Goal: Task Accomplishment & Management: Manage account settings

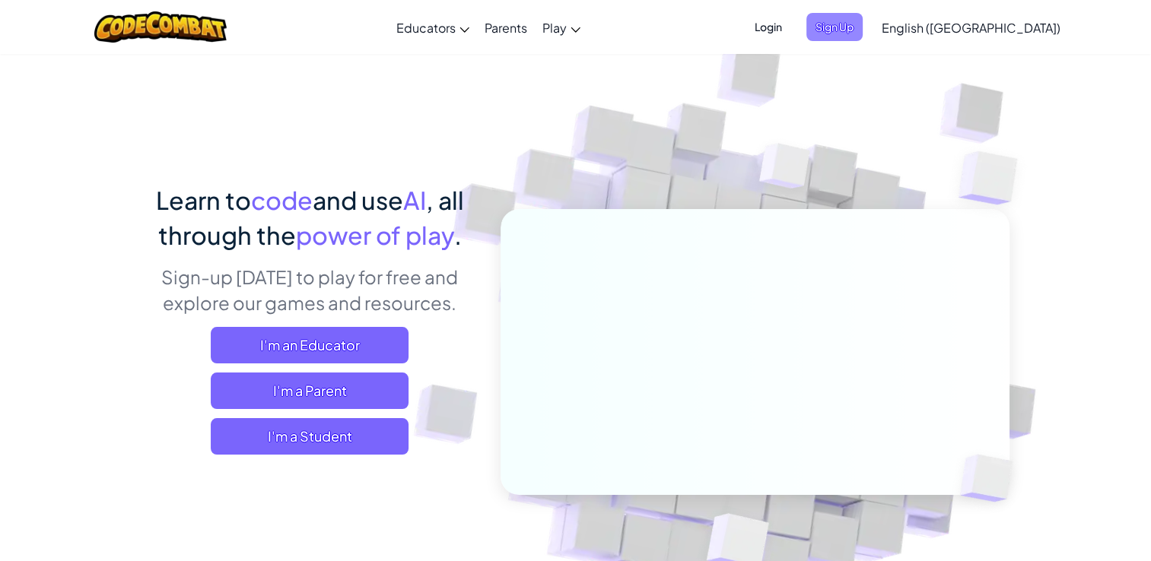
click at [863, 17] on span "Sign Up" at bounding box center [834, 27] width 56 height 28
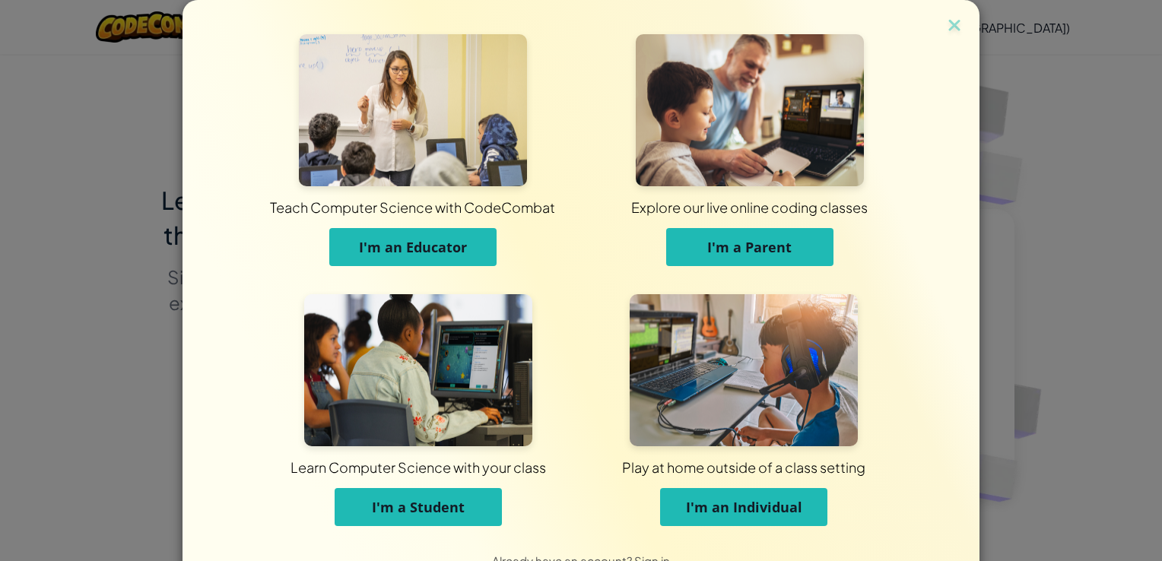
click at [1102, 135] on div "Teach Computer Science with CodeCombat I'm an Educator Explore our live online …" at bounding box center [581, 280] width 1162 height 561
drag, startPoint x: 1044, startPoint y: 67, endPoint x: 1053, endPoint y: 84, distance: 18.7
click at [1053, 84] on div "Teach Computer Science with CodeCombat I'm an Educator Explore our live online …" at bounding box center [581, 280] width 1162 height 561
click at [1054, 84] on div "Teach Computer Science with CodeCombat I'm an Educator Explore our live online …" at bounding box center [581, 280] width 1162 height 561
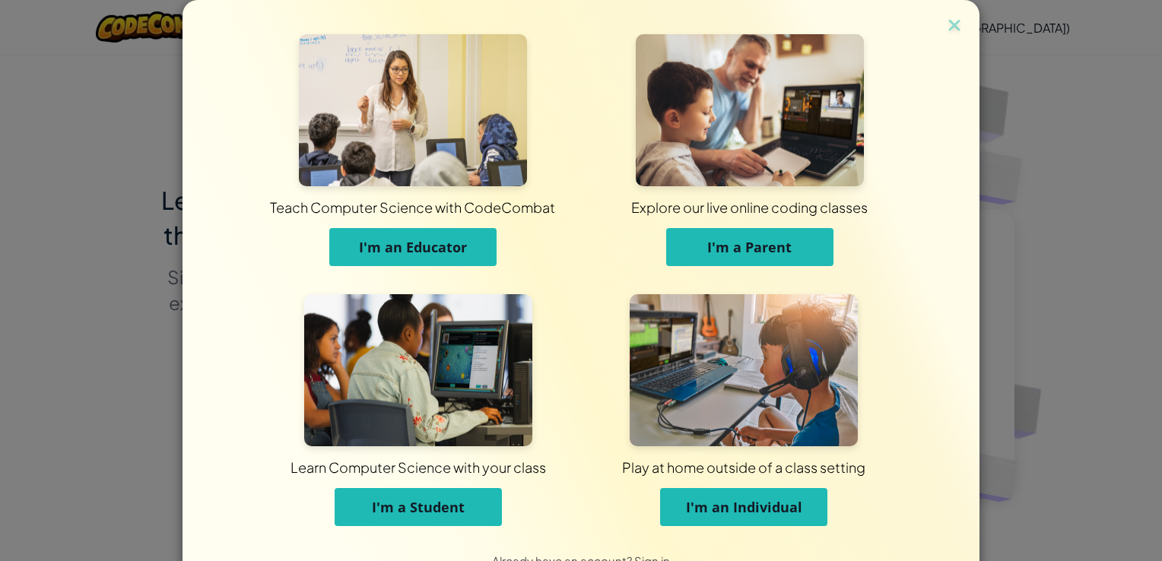
click at [1112, 215] on div "Teach Computer Science with CodeCombat I'm an Educator Explore our live online …" at bounding box center [581, 280] width 1162 height 561
click at [1094, 93] on div "Teach Computer Science with CodeCombat I'm an Educator Explore our live online …" at bounding box center [581, 280] width 1162 height 561
click at [1130, 114] on div "Teach Computer Science with CodeCombat I'm an Educator Explore our live online …" at bounding box center [581, 280] width 1162 height 561
click at [960, 180] on div "Teach Computer Science with CodeCombat I'm an Educator Explore our live online …" at bounding box center [581, 271] width 797 height 542
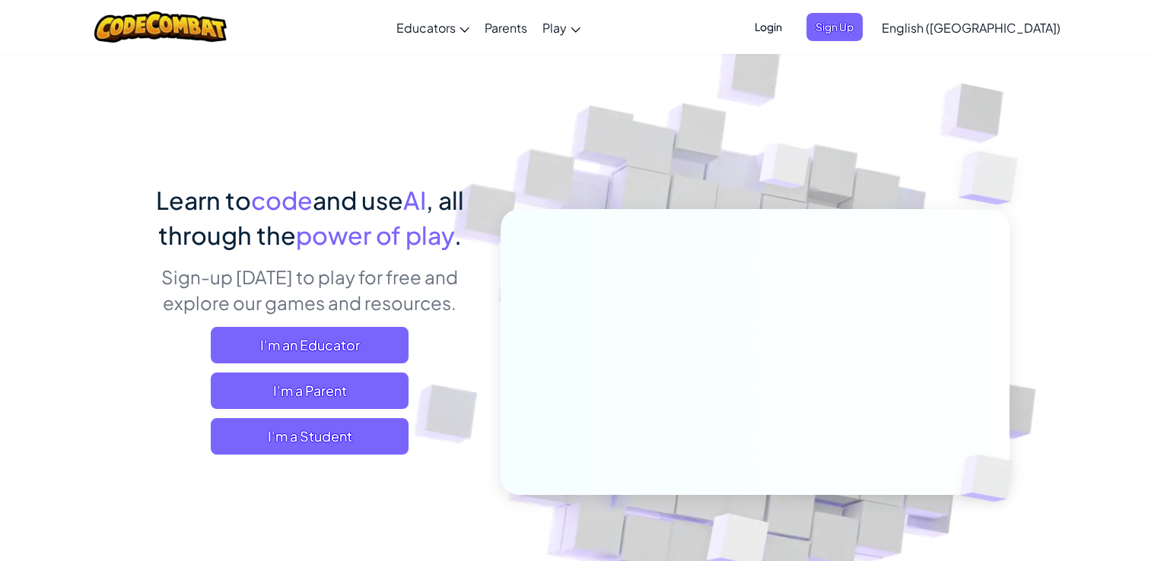
click at [791, 20] on span "Login" at bounding box center [768, 27] width 46 height 28
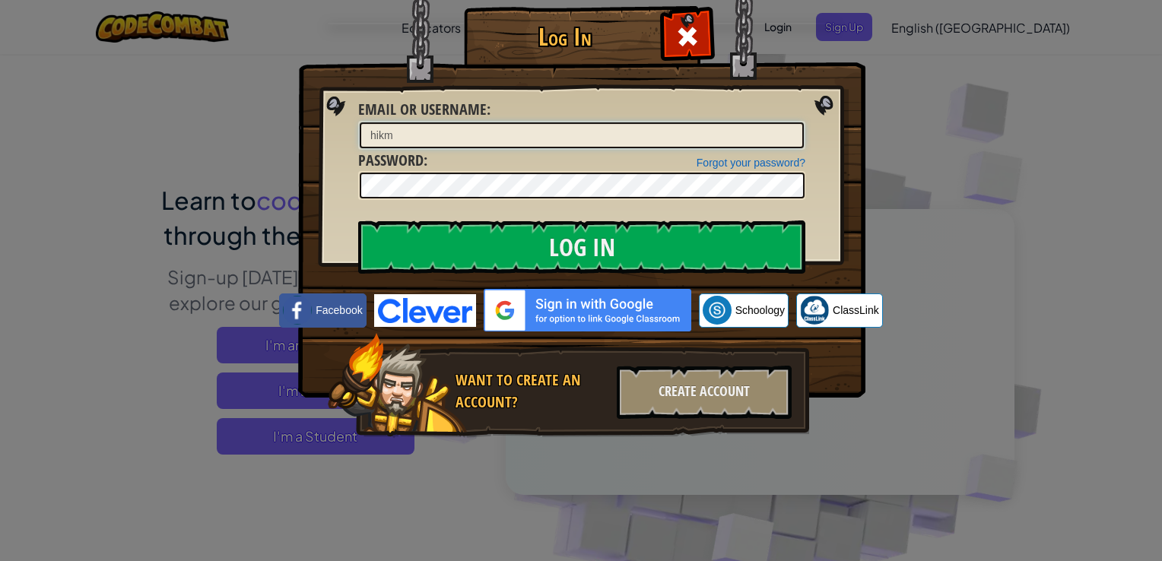
click at [358, 221] on input "Log In" at bounding box center [581, 247] width 447 height 53
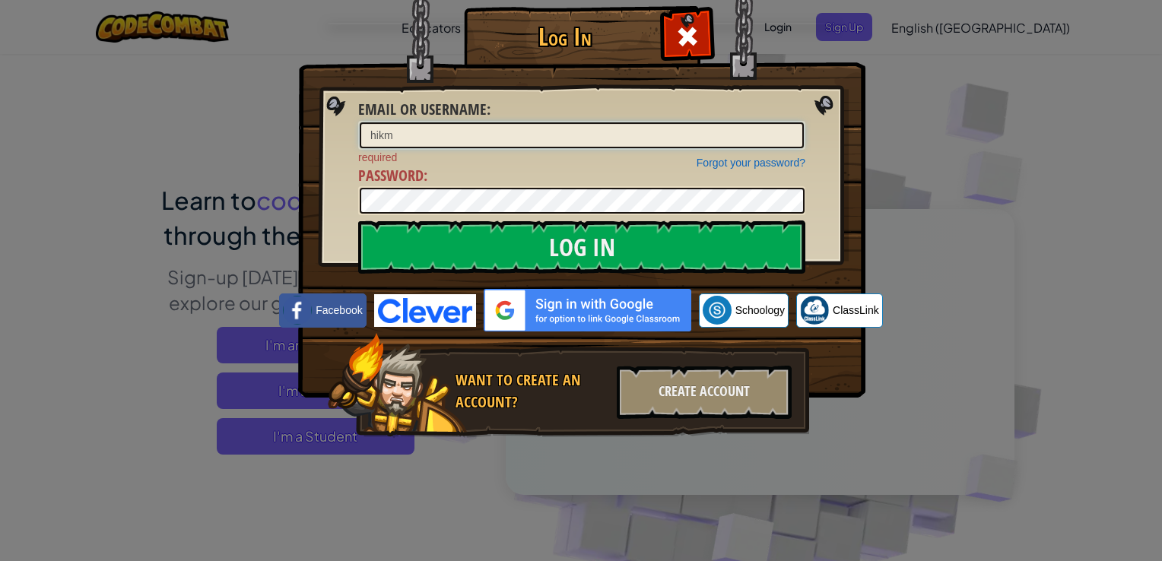
click at [599, 136] on input "hikm" at bounding box center [582, 135] width 444 height 26
type input "[EMAIL_ADDRESS][DOMAIN_NAME]"
click at [478, 213] on div at bounding box center [581, 200] width 447 height 29
click at [358, 221] on input "Log In" at bounding box center [581, 247] width 447 height 53
